Goal: Task Accomplishment & Management: Manage account settings

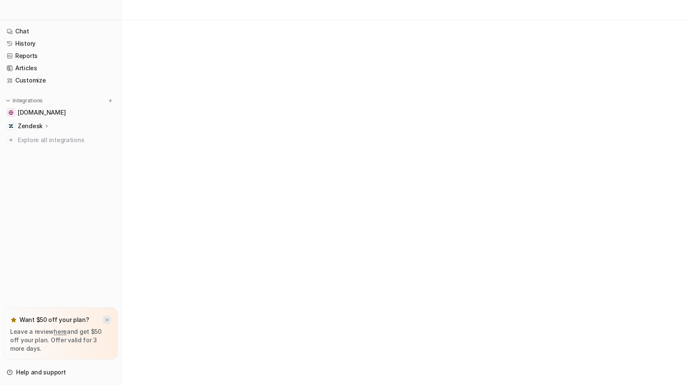
click at [106, 320] on img at bounding box center [107, 320] width 5 height 6
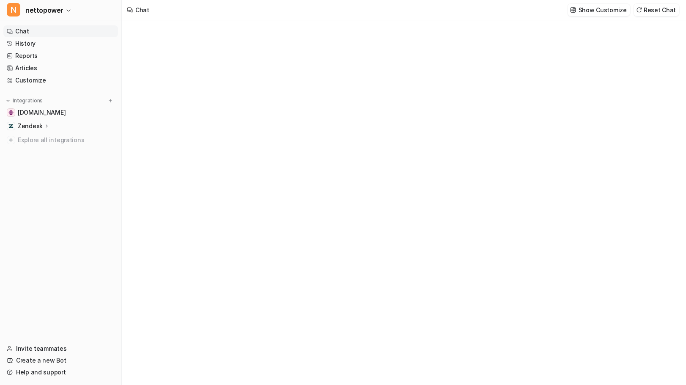
type textarea "**********"
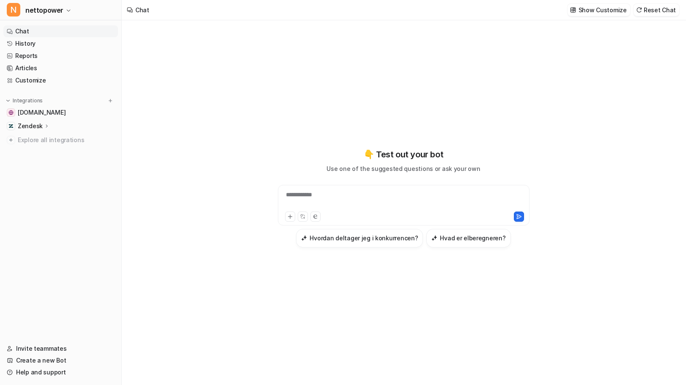
click at [38, 214] on nav "Chat History Reports Articles Customize Integrations [DOMAIN_NAME] Zendesk Over…" at bounding box center [60, 179] width 121 height 314
click at [17, 8] on span "N" at bounding box center [14, 10] width 14 height 14
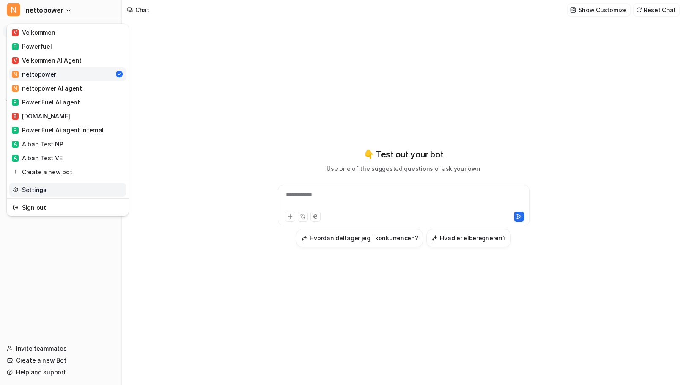
click at [33, 189] on link "Settings" at bounding box center [67, 190] width 117 height 14
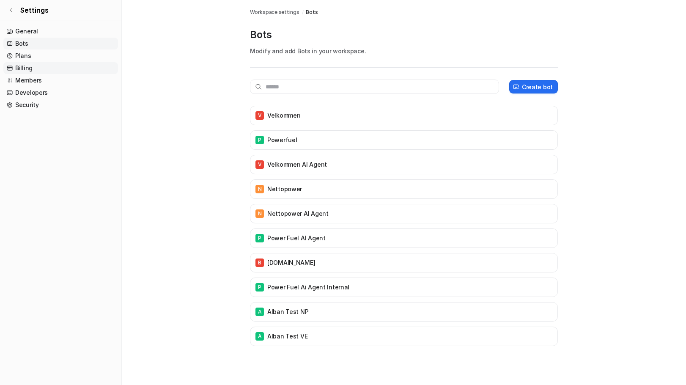
click at [23, 66] on link "Billing" at bounding box center [60, 68] width 115 height 12
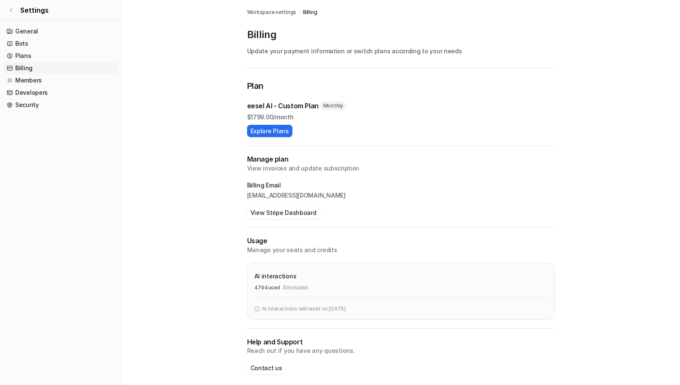
click at [318, 55] on p "Update your payment information or switch plans according to your needs" at bounding box center [401, 51] width 308 height 9
click at [23, 67] on link "Billing" at bounding box center [60, 68] width 115 height 12
click at [17, 53] on link "Plans" at bounding box center [60, 56] width 115 height 12
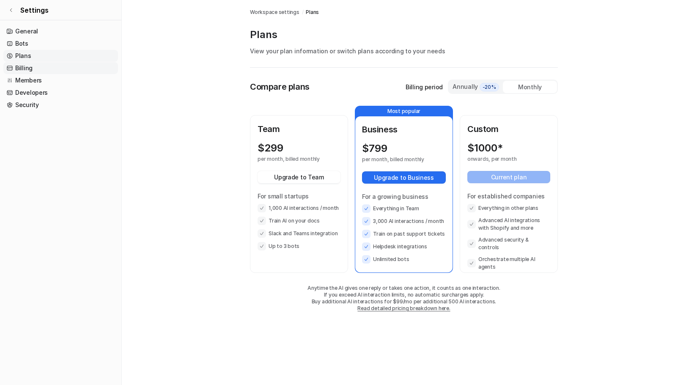
click at [23, 68] on link "Billing" at bounding box center [60, 68] width 115 height 12
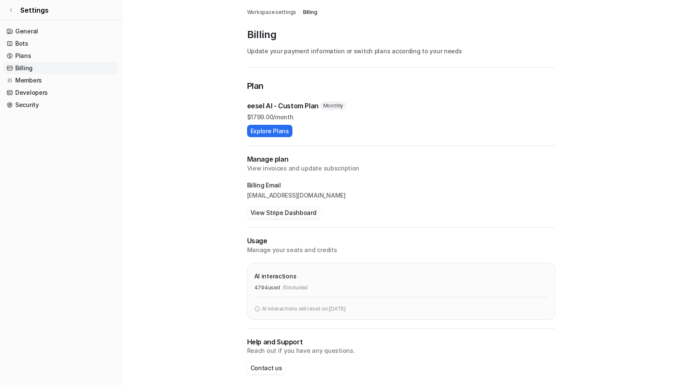
click at [287, 210] on button "View Stripe Dashboard" at bounding box center [283, 213] width 73 height 12
